Goal: Obtain resource: Download file/media

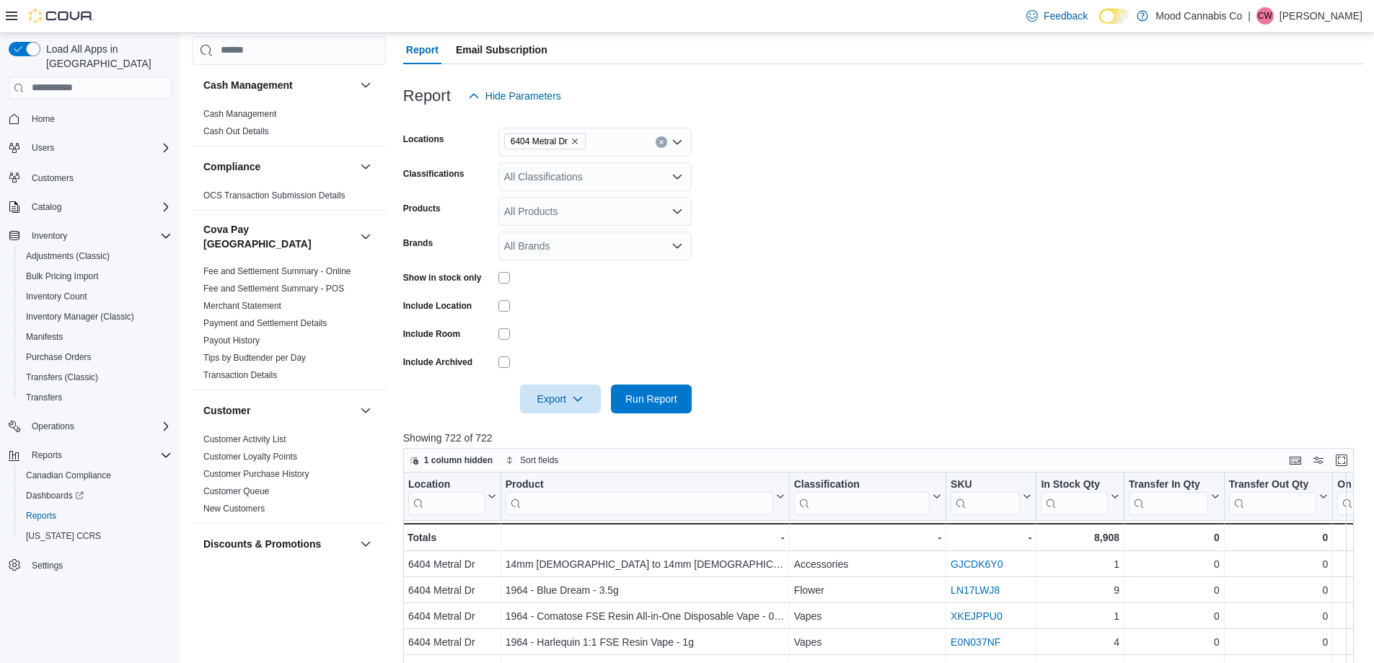
scroll to position [0, 374]
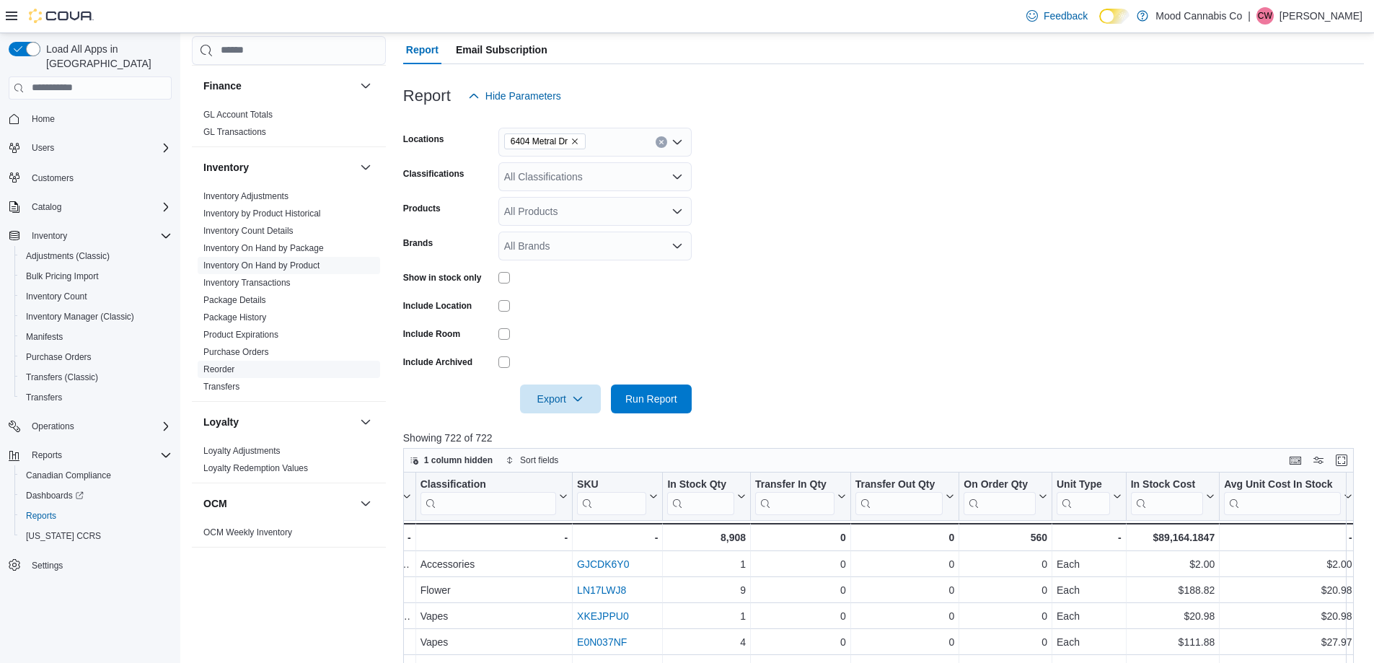
click at [221, 364] on link "Reorder" at bounding box center [218, 369] width 31 height 10
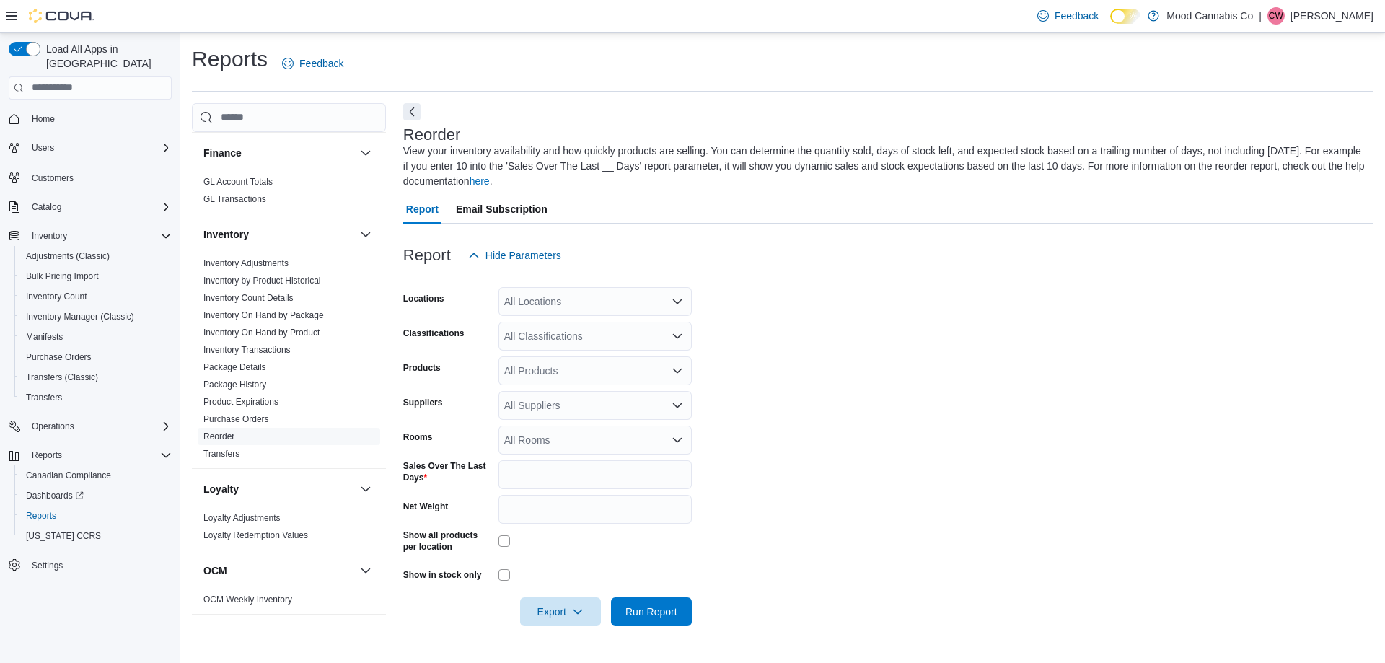
click at [678, 333] on icon "Open list of options" at bounding box center [678, 336] width 12 height 12
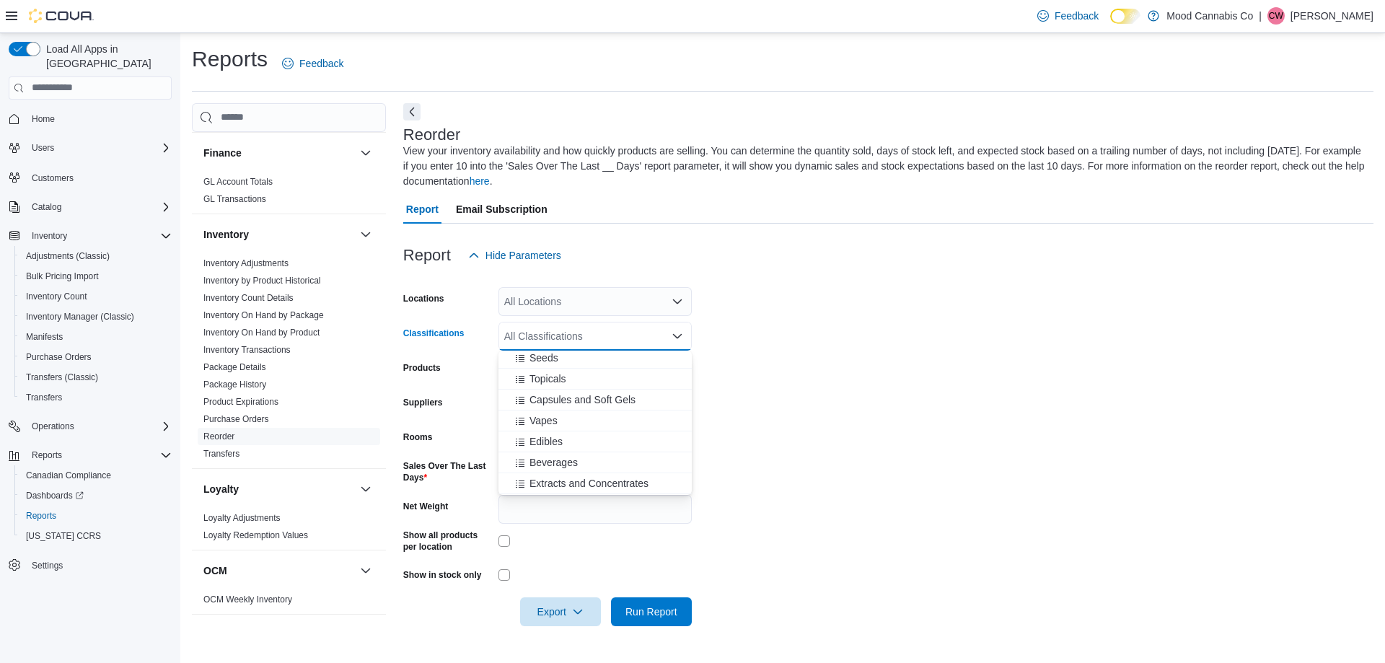
scroll to position [216, 0]
click at [544, 394] on span "Vapes" at bounding box center [544, 395] width 28 height 14
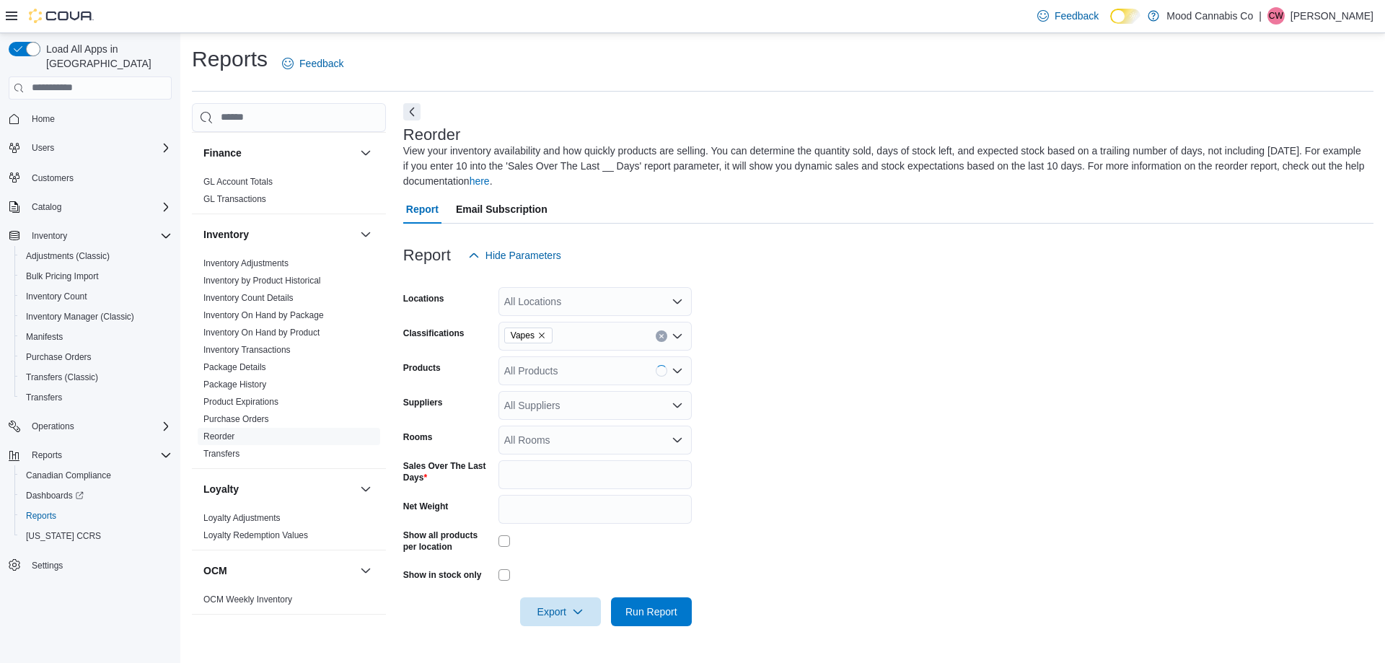
click at [807, 381] on form "Locations All Locations Classifications Vapes Products All Products Suppliers A…" at bounding box center [888, 448] width 970 height 356
click at [537, 478] on input "*" at bounding box center [595, 474] width 193 height 29
click at [473, 488] on div "Sales Over The Last Days" at bounding box center [447, 474] width 89 height 29
click at [555, 610] on span "Export" at bounding box center [560, 611] width 63 height 29
click at [572, 526] on span "Export to Excel" at bounding box center [562, 525] width 65 height 12
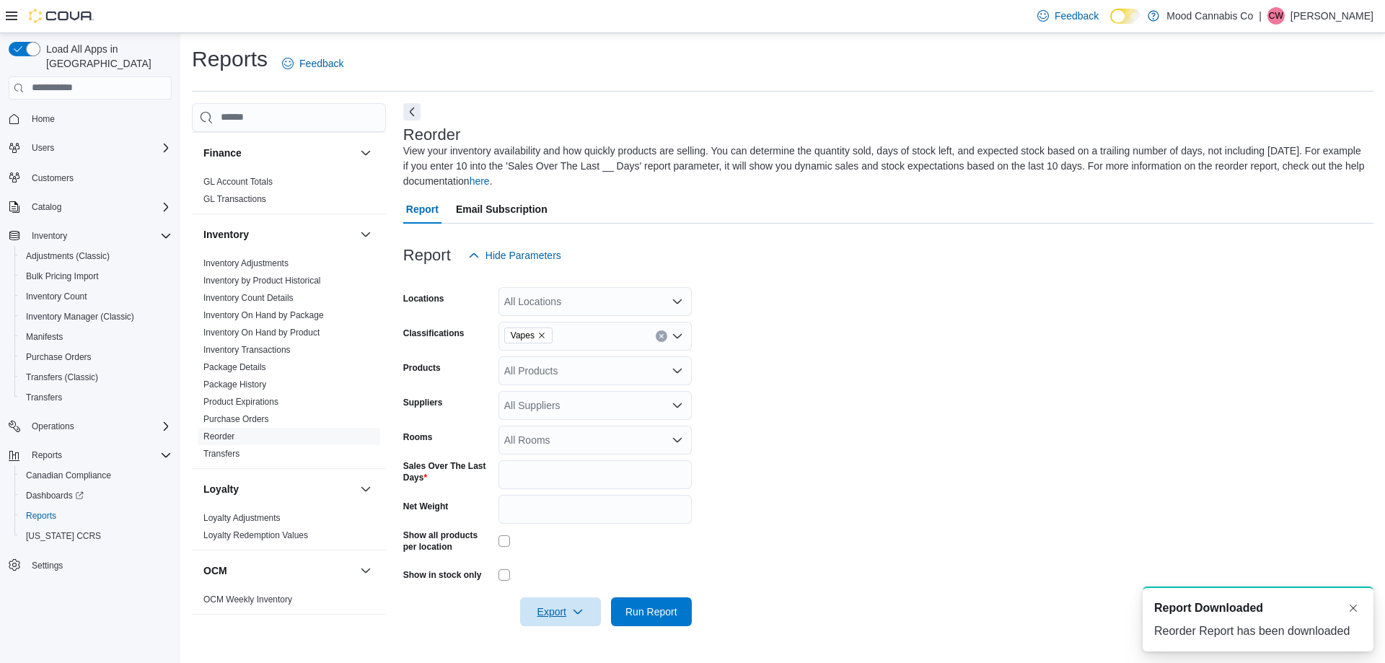
scroll to position [0, 0]
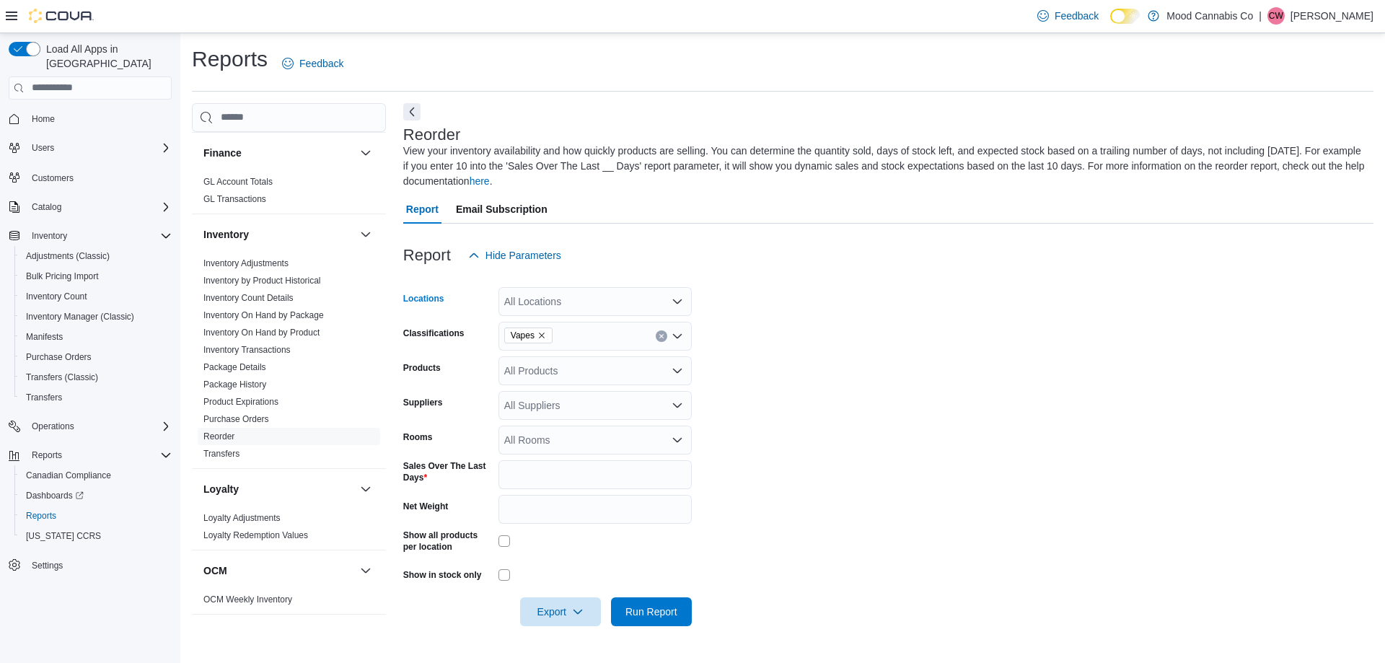
click at [675, 298] on icon "Open list of options" at bounding box center [678, 302] width 12 height 12
click at [575, 342] on span "[STREET_ADDRESS]" at bounding box center [580, 347] width 100 height 14
click at [837, 320] on form "Locations [STREET_ADDRESS] Selected. [STREET_ADDRESS] Press Backspace to delete…" at bounding box center [888, 448] width 970 height 356
click at [561, 610] on span "Export" at bounding box center [560, 611] width 63 height 29
click at [569, 522] on span "Export to Excel" at bounding box center [562, 525] width 65 height 12
